Goal: Transaction & Acquisition: Purchase product/service

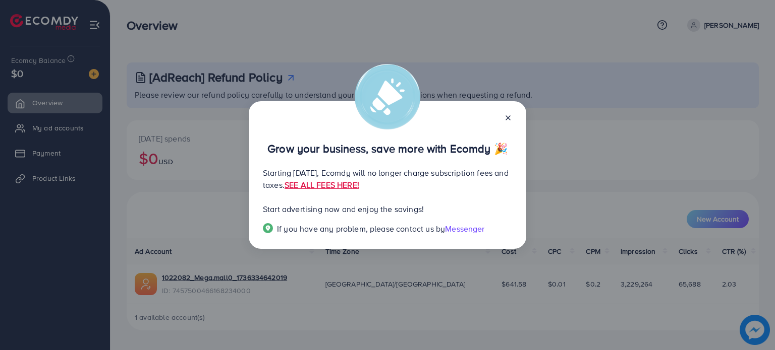
click at [506, 114] on icon at bounding box center [508, 118] width 8 height 8
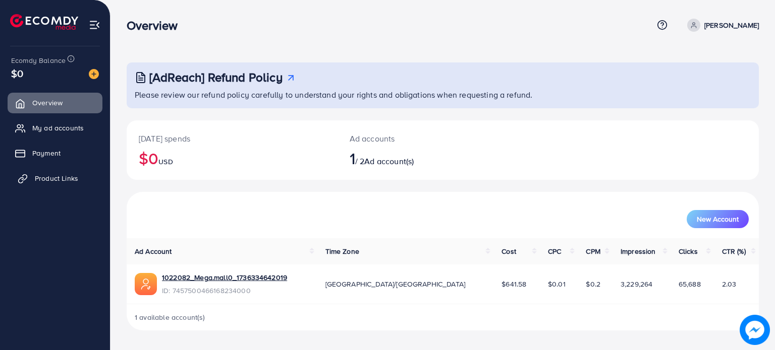
click at [63, 179] on span "Product Links" at bounding box center [56, 178] width 43 height 10
click at [61, 159] on link "Payment" at bounding box center [55, 153] width 95 height 20
click at [65, 150] on link "Payment" at bounding box center [55, 153] width 95 height 20
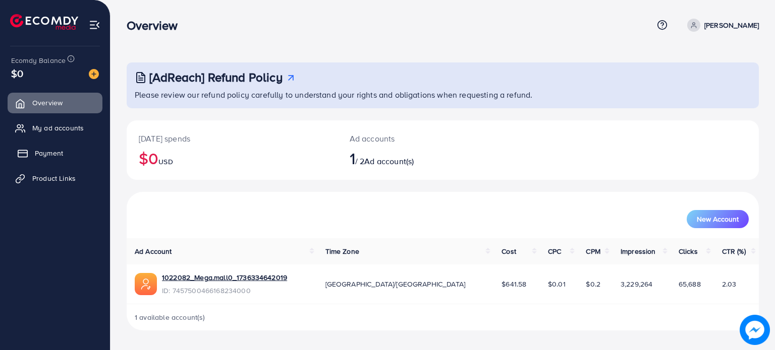
click at [65, 150] on link "Payment" at bounding box center [55, 153] width 95 height 20
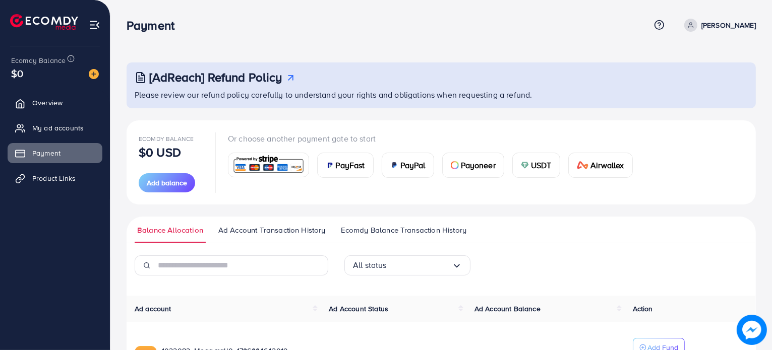
scroll to position [85, 0]
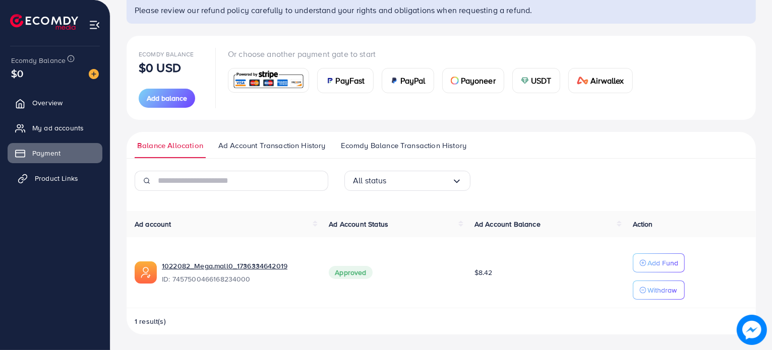
click at [80, 180] on link "Product Links" at bounding box center [55, 178] width 95 height 20
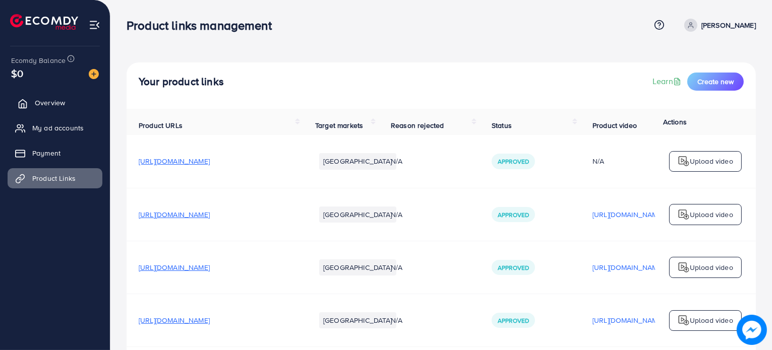
click at [55, 106] on span "Overview" at bounding box center [50, 103] width 30 height 10
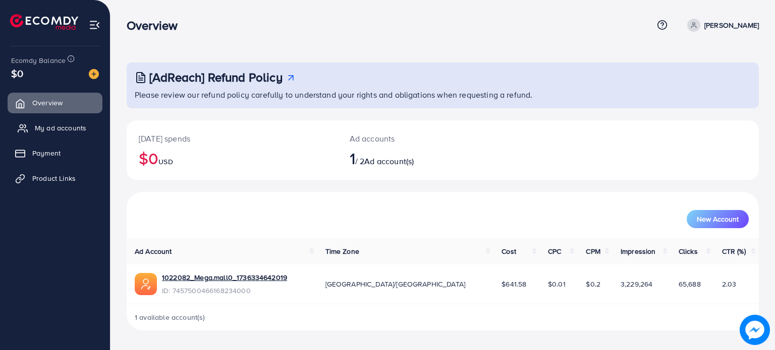
click at [64, 127] on span "My ad accounts" at bounding box center [60, 128] width 51 height 10
click at [65, 132] on span "My ad accounts" at bounding box center [60, 128] width 51 height 10
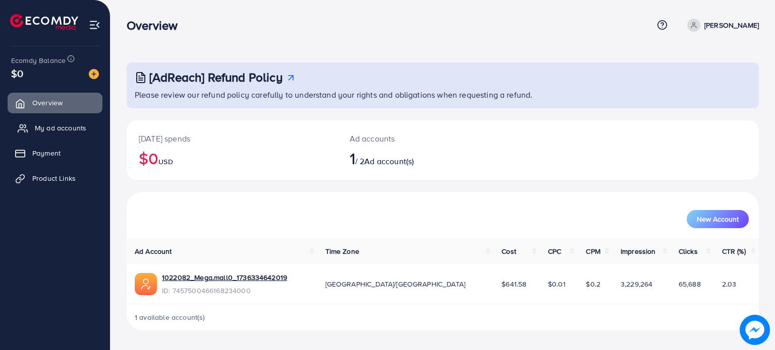
click at [65, 132] on span "My ad accounts" at bounding box center [60, 128] width 51 height 10
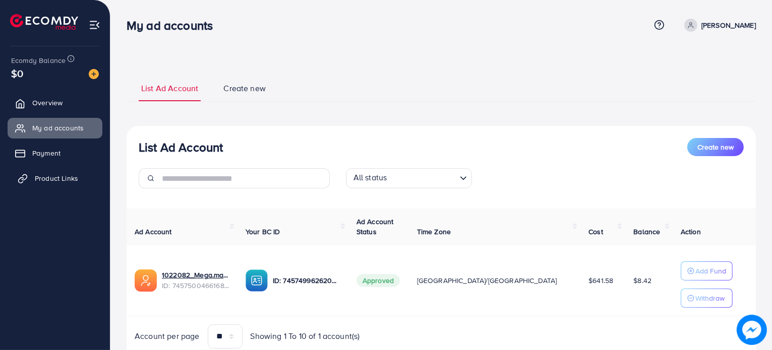
click at [66, 179] on span "Product Links" at bounding box center [56, 178] width 43 height 10
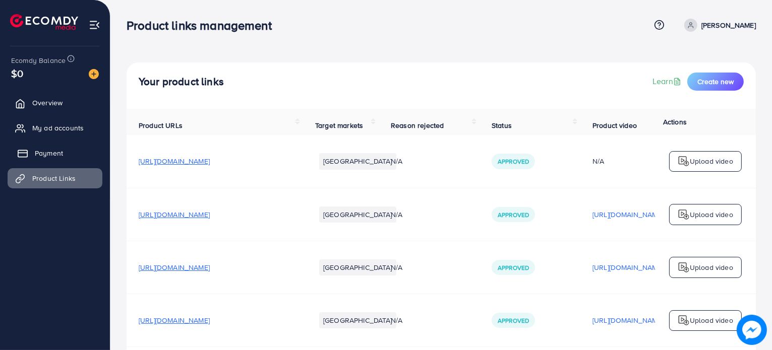
click at [70, 159] on link "Payment" at bounding box center [55, 153] width 95 height 20
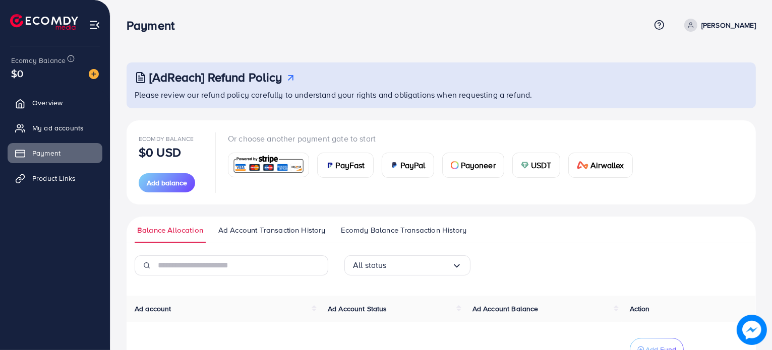
scroll to position [93, 0]
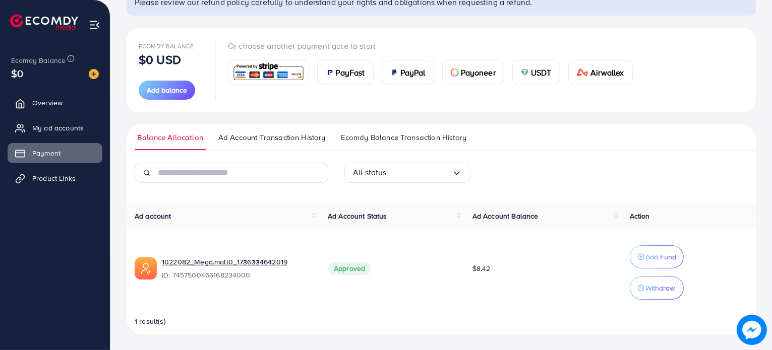
click at [339, 73] on span "PayFast" at bounding box center [350, 73] width 29 height 12
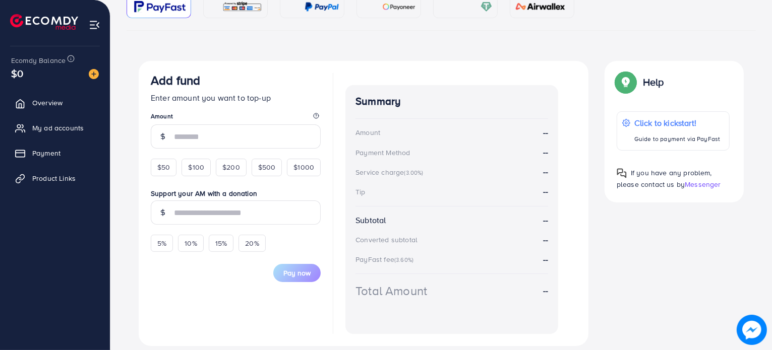
scroll to position [131, 0]
click at [166, 167] on span "$50" at bounding box center [163, 167] width 13 height 10
type input "**"
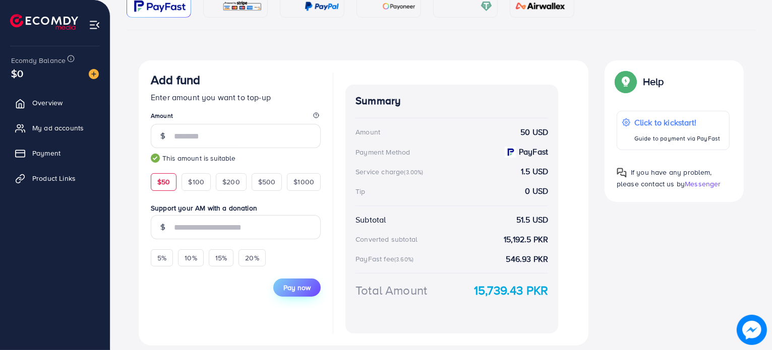
click at [301, 286] on span "Pay now" at bounding box center [296, 288] width 27 height 10
